Goal: Task Accomplishment & Management: Complete application form

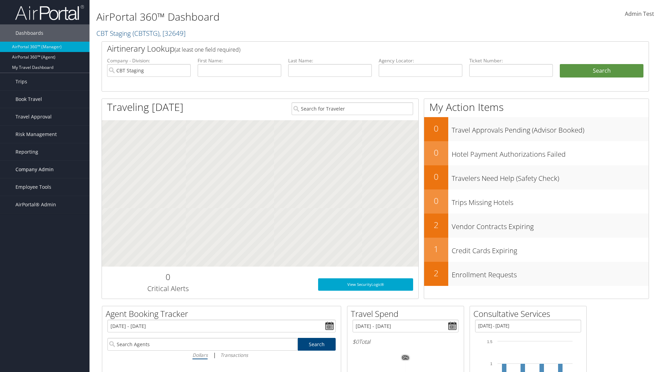
click at [45, 169] on span "Company Admin" at bounding box center [34, 169] width 38 height 17
click at [45, 225] on link "Vendor Contracts" at bounding box center [45, 224] width 90 height 10
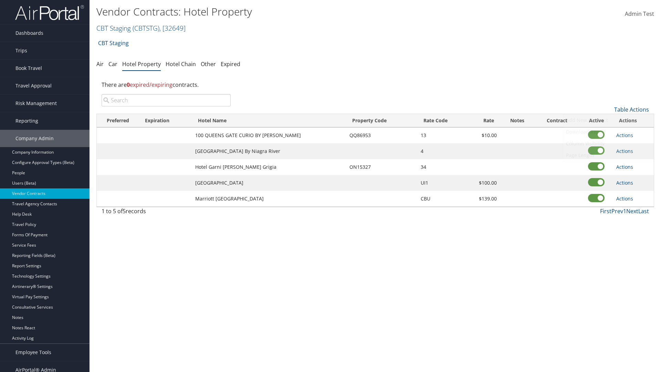
click at [609, 120] on link "Add New Contract" at bounding box center [608, 120] width 91 height 12
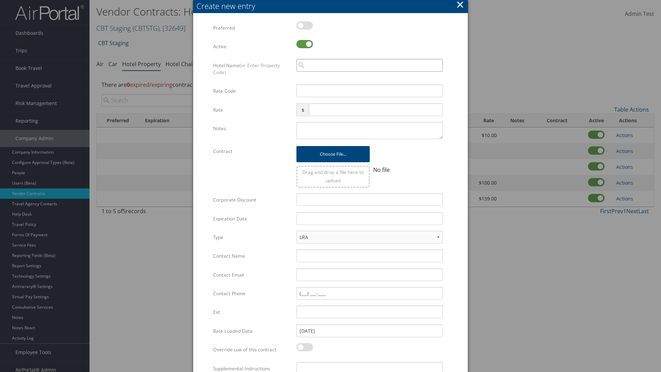
click at [370, 65] on input "search" at bounding box center [370, 65] width 146 height 13
type input "Californi"
